Goal: Task Accomplishment & Management: Complete application form

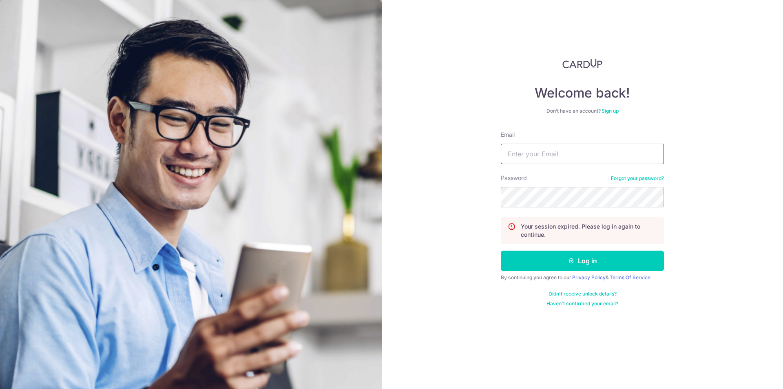
click at [583, 157] on input "Email" at bounding box center [582, 154] width 163 height 20
click at [583, 156] on input "Email" at bounding box center [582, 154] width 163 height 20
type input "sales@2re.sg"
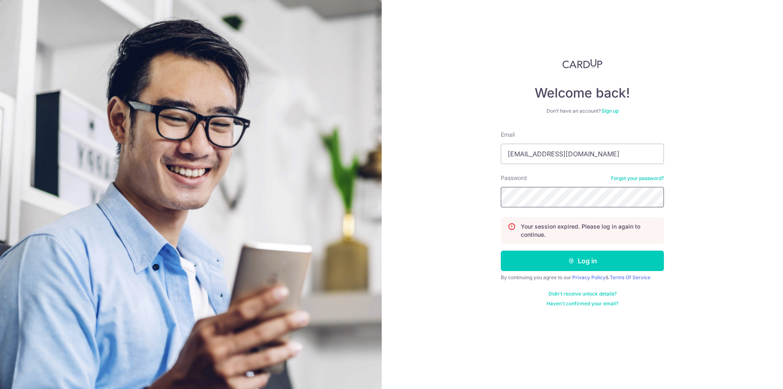
click at [501, 250] on button "Log in" at bounding box center [582, 260] width 163 height 20
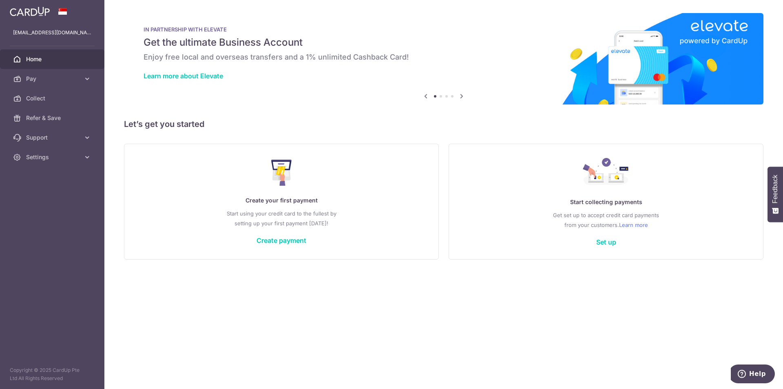
click at [413, 297] on div "× Pause Schedule Pause all future payments in this series Pause just this one p…" at bounding box center [443, 194] width 679 height 389
click at [86, 77] on icon at bounding box center [87, 79] width 8 height 8
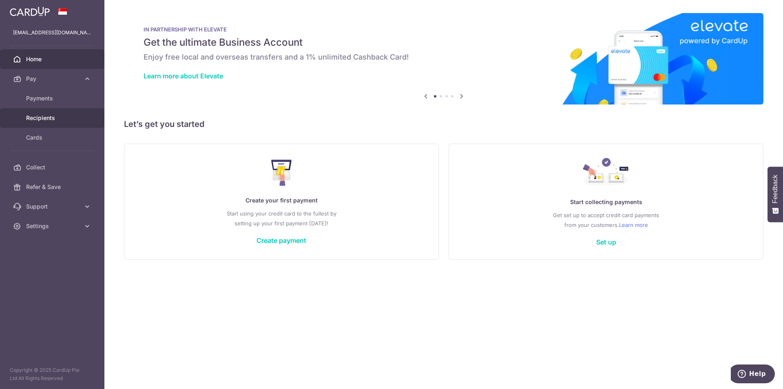
click at [46, 119] on span "Recipients" at bounding box center [53, 118] width 54 height 8
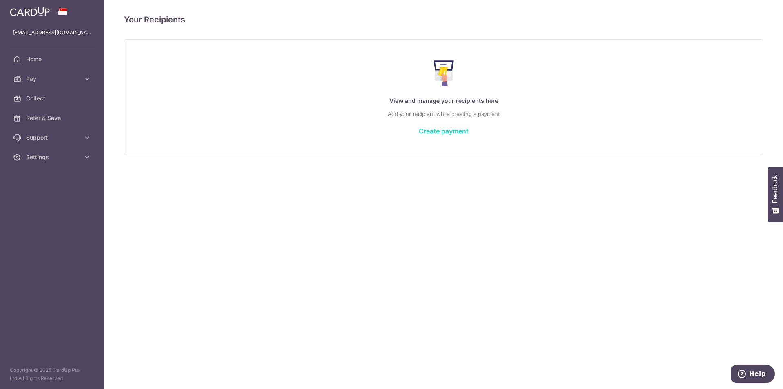
click at [465, 132] on link "Create payment" at bounding box center [444, 131] width 50 height 8
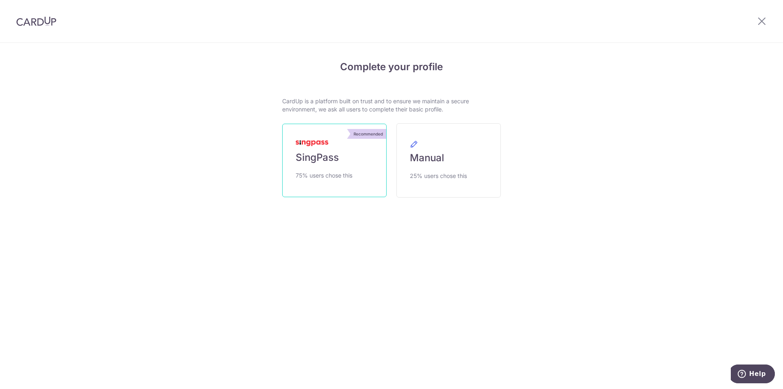
click at [331, 197] on link "Recommended SingPass 75% users chose this" at bounding box center [334, 160] width 104 height 73
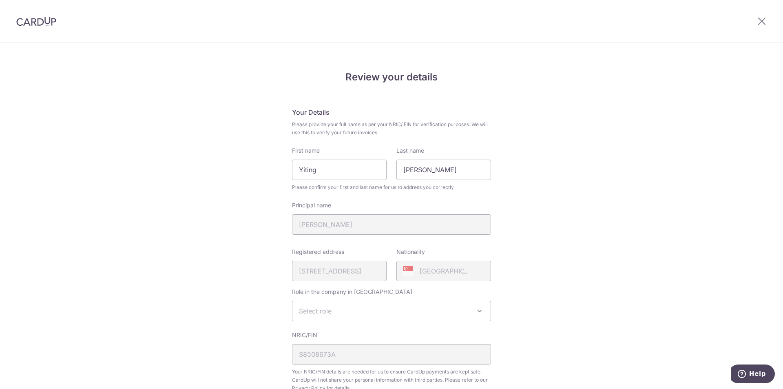
click at [165, 170] on div "Review your details Your Details Please provide your full name as per your NRIC…" at bounding box center [391, 323] width 783 height 561
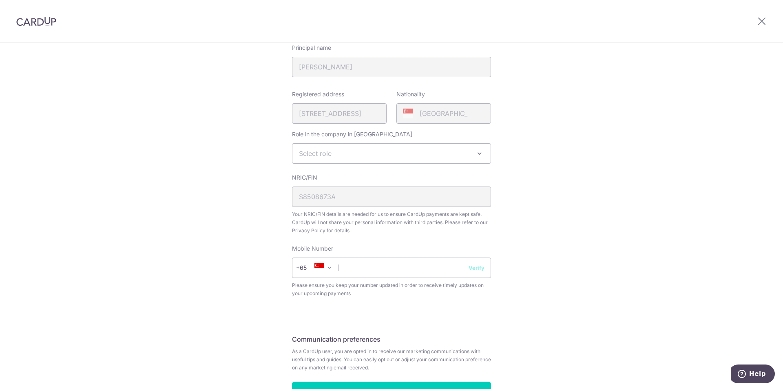
scroll to position [163, 0]
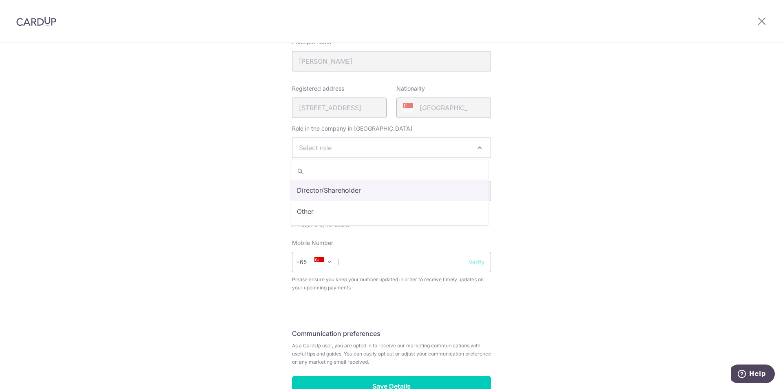
click at [403, 149] on span "Select role" at bounding box center [392, 148] width 198 height 20
select select "director"
click at [258, 173] on div "Review your details Your Details Please provide your full name as per your NRIC…" at bounding box center [391, 160] width 783 height 561
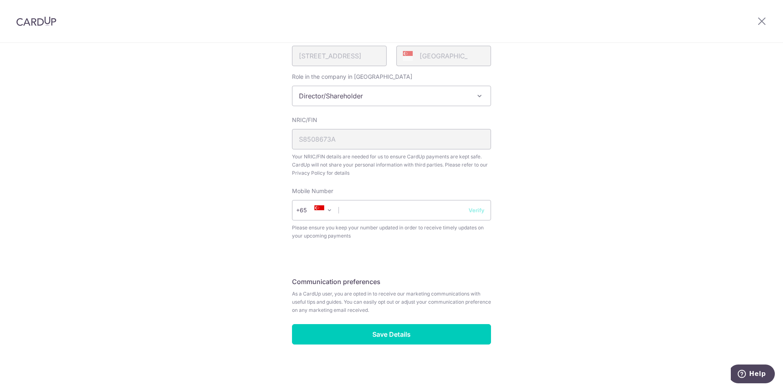
scroll to position [215, 0]
click at [350, 208] on input "text" at bounding box center [391, 209] width 199 height 20
type input "97710399"
click at [476, 209] on button "Verify" at bounding box center [477, 210] width 16 height 8
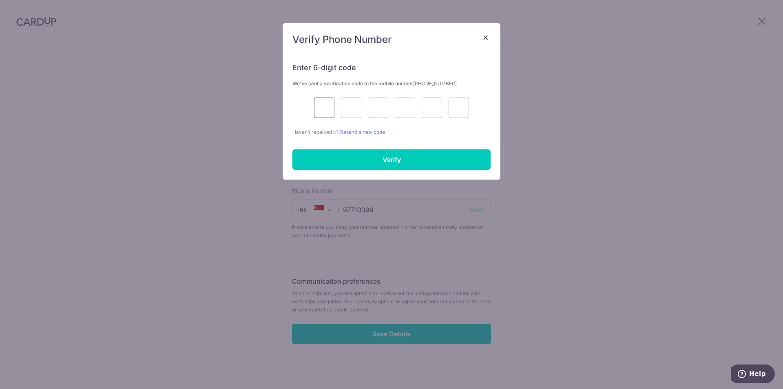
click at [322, 108] on input "text" at bounding box center [324, 108] width 20 height 20
type input "1"
type input "8"
type input "2"
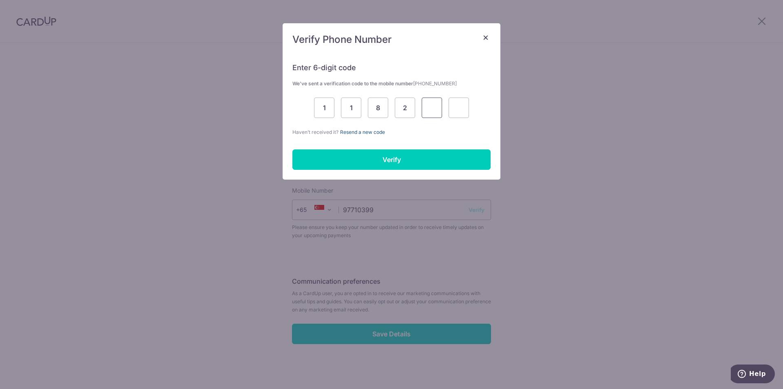
type input "5"
type input "6"
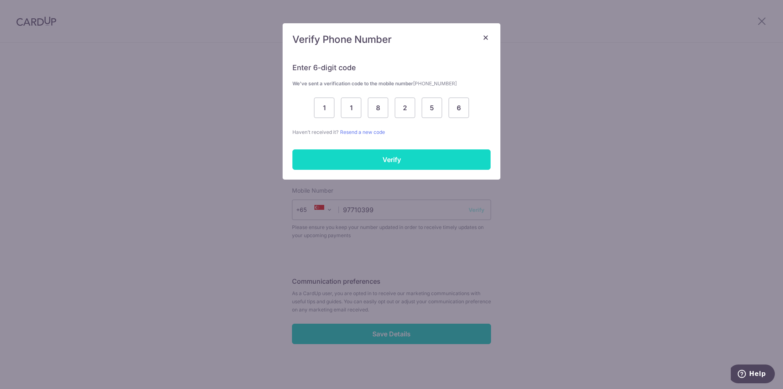
click at [381, 155] on input "Verify" at bounding box center [392, 159] width 198 height 20
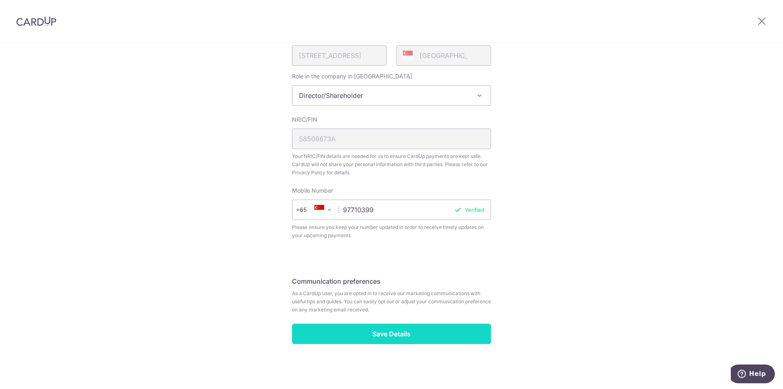
click at [386, 337] on input "Save Details" at bounding box center [391, 334] width 199 height 20
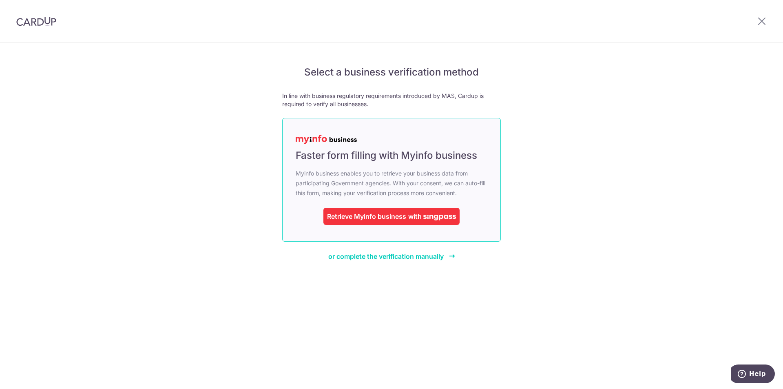
click at [401, 217] on div "Retrieve Myinfo business" at bounding box center [366, 216] width 79 height 10
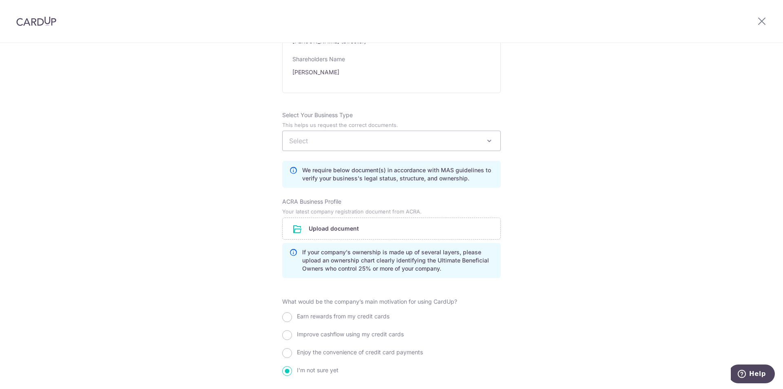
scroll to position [488, 0]
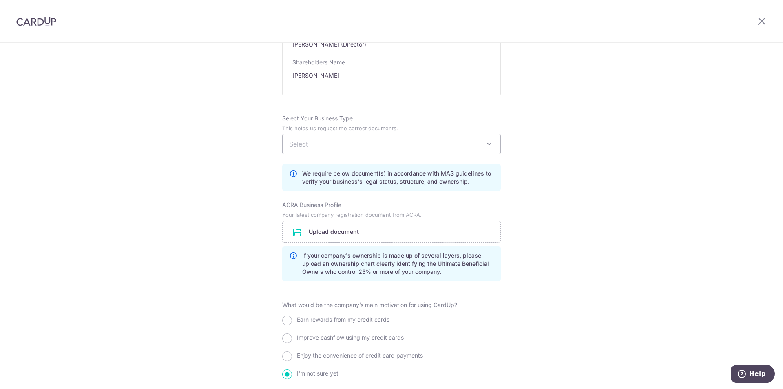
click at [233, 162] on div "Review the company details Company details View all The following details are r…" at bounding box center [391, 12] width 783 height 916
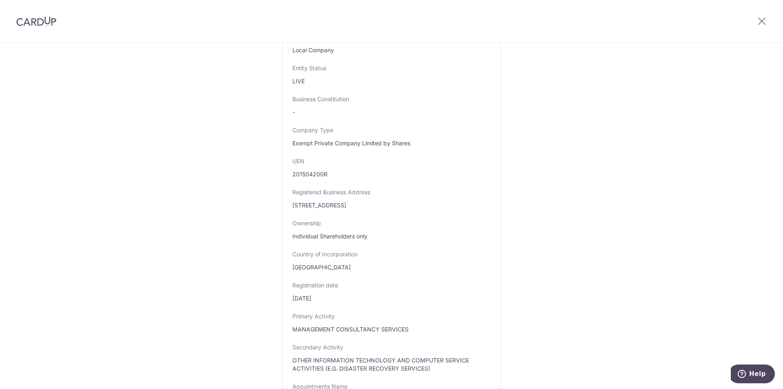
scroll to position [0, 0]
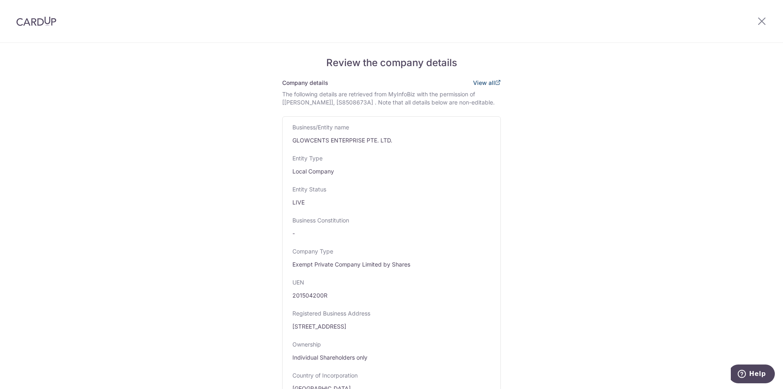
click at [486, 83] on link "View all" at bounding box center [487, 82] width 28 height 7
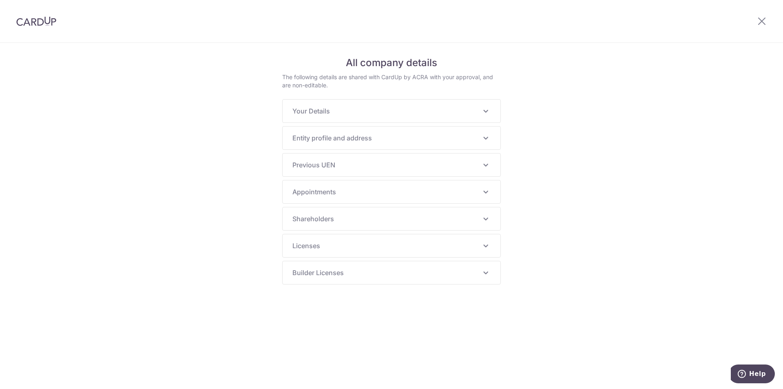
click at [334, 135] on span "Entity profile and address" at bounding box center [387, 138] width 188 height 10
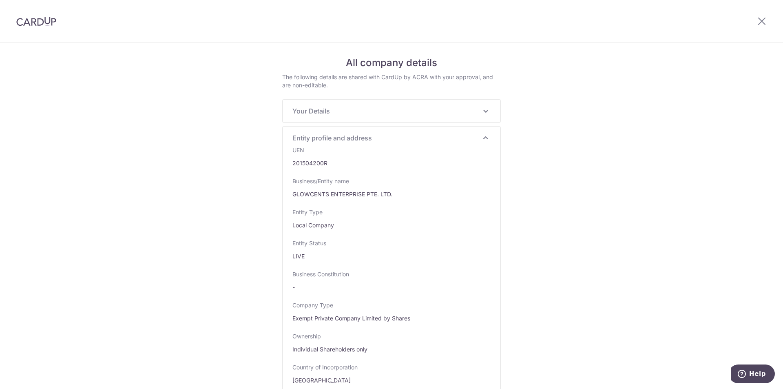
click at [483, 137] on icon at bounding box center [486, 138] width 10 height 10
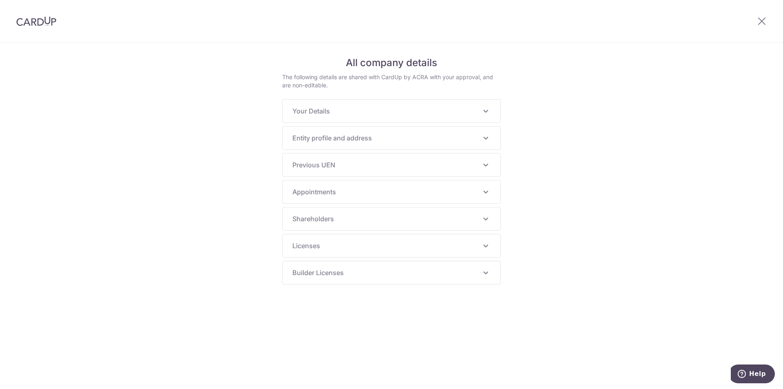
click at [486, 111] on icon at bounding box center [486, 111] width 10 height 10
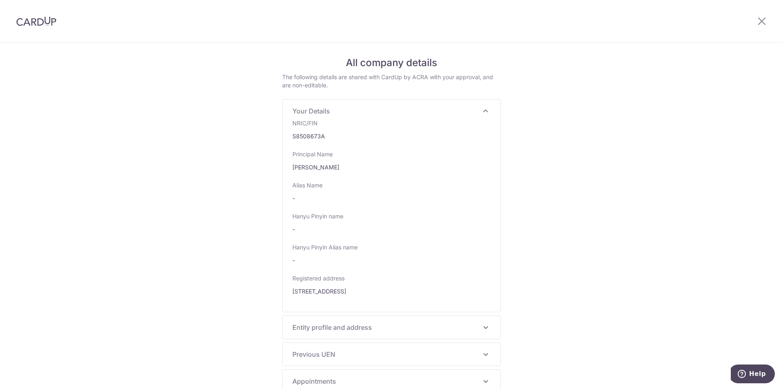
click at [486, 111] on icon at bounding box center [486, 111] width 10 height 10
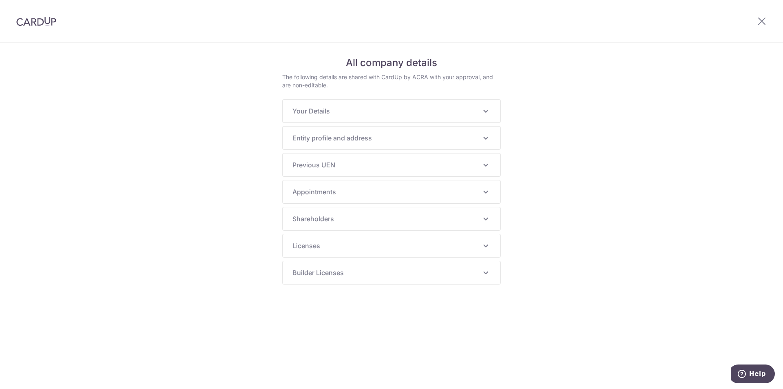
click at [485, 164] on icon at bounding box center [486, 165] width 10 height 10
click at [488, 246] on icon at bounding box center [486, 246] width 10 height 10
drag, startPoint x: 124, startPoint y: 148, endPoint x: 127, endPoint y: 64, distance: 83.7
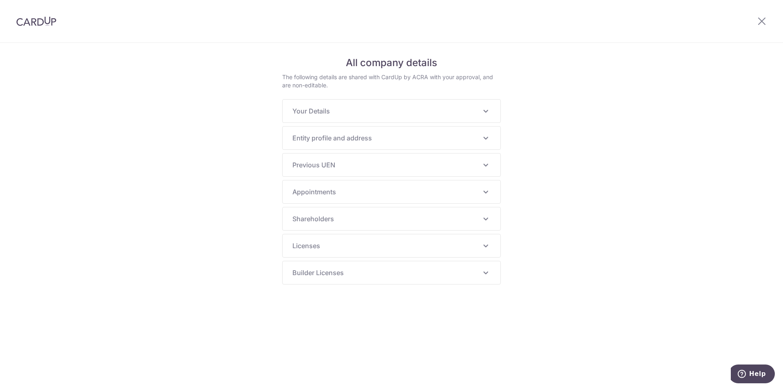
click at [124, 147] on div "All company details The following details are shared with CardUp by ACRA with y…" at bounding box center [391, 216] width 783 height 346
click at [762, 18] on icon at bounding box center [762, 21] width 10 height 10
